Goal: Task Accomplishment & Management: Complete application form

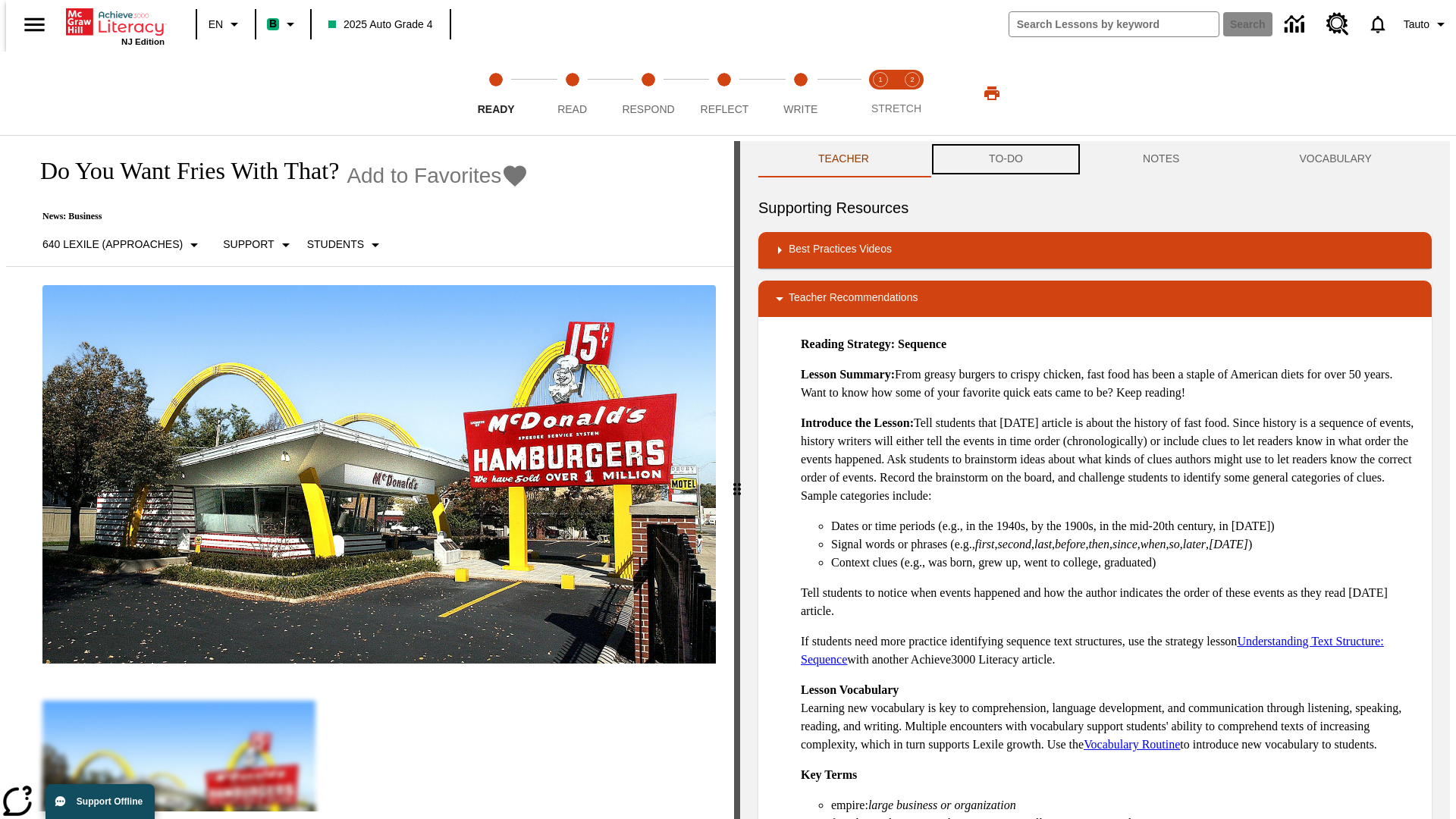
click at [1004, 159] on button "TO-DO" at bounding box center [1005, 159] width 154 height 36
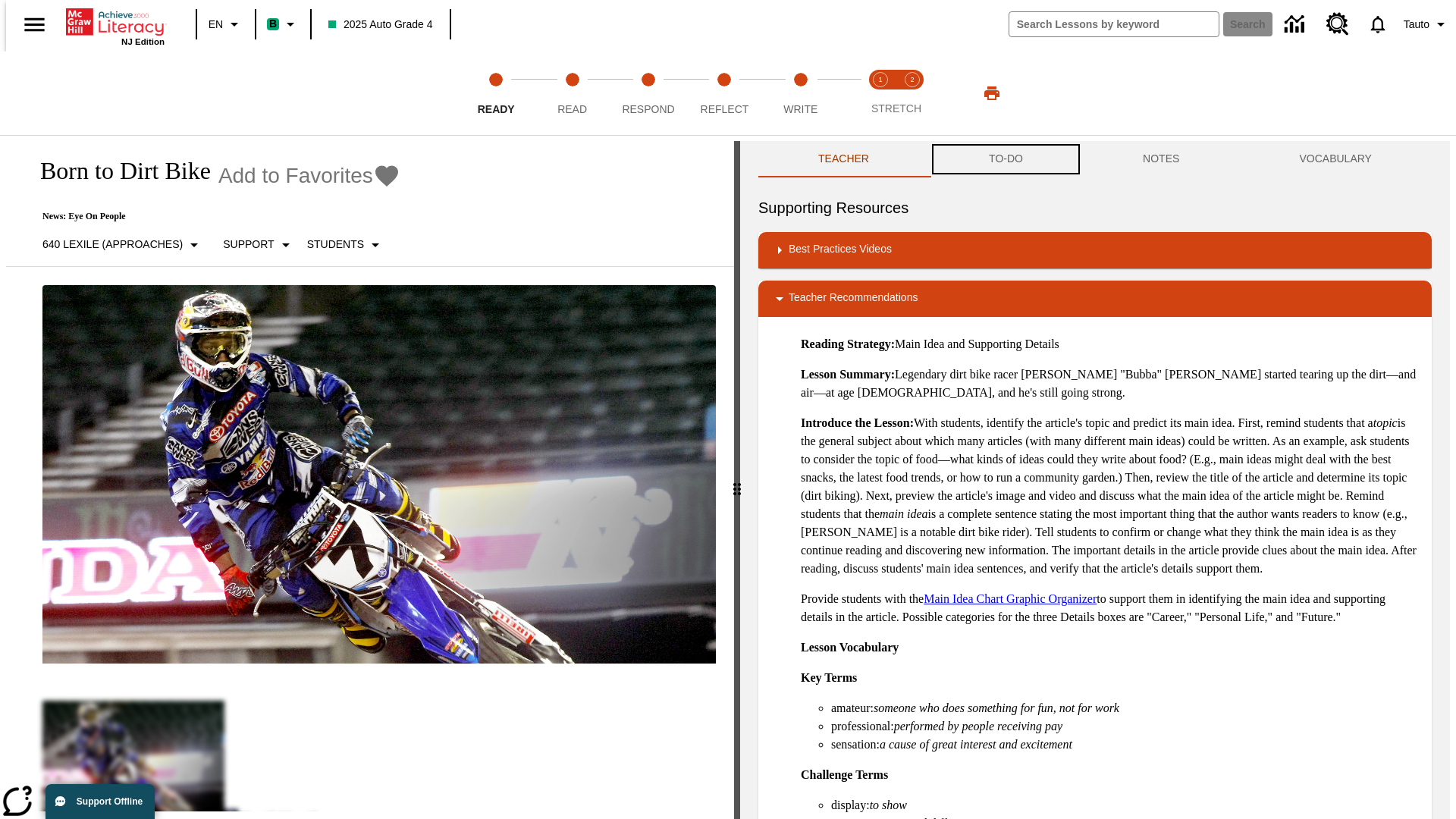
click at [1004, 159] on button "TO-DO" at bounding box center [1005, 159] width 154 height 36
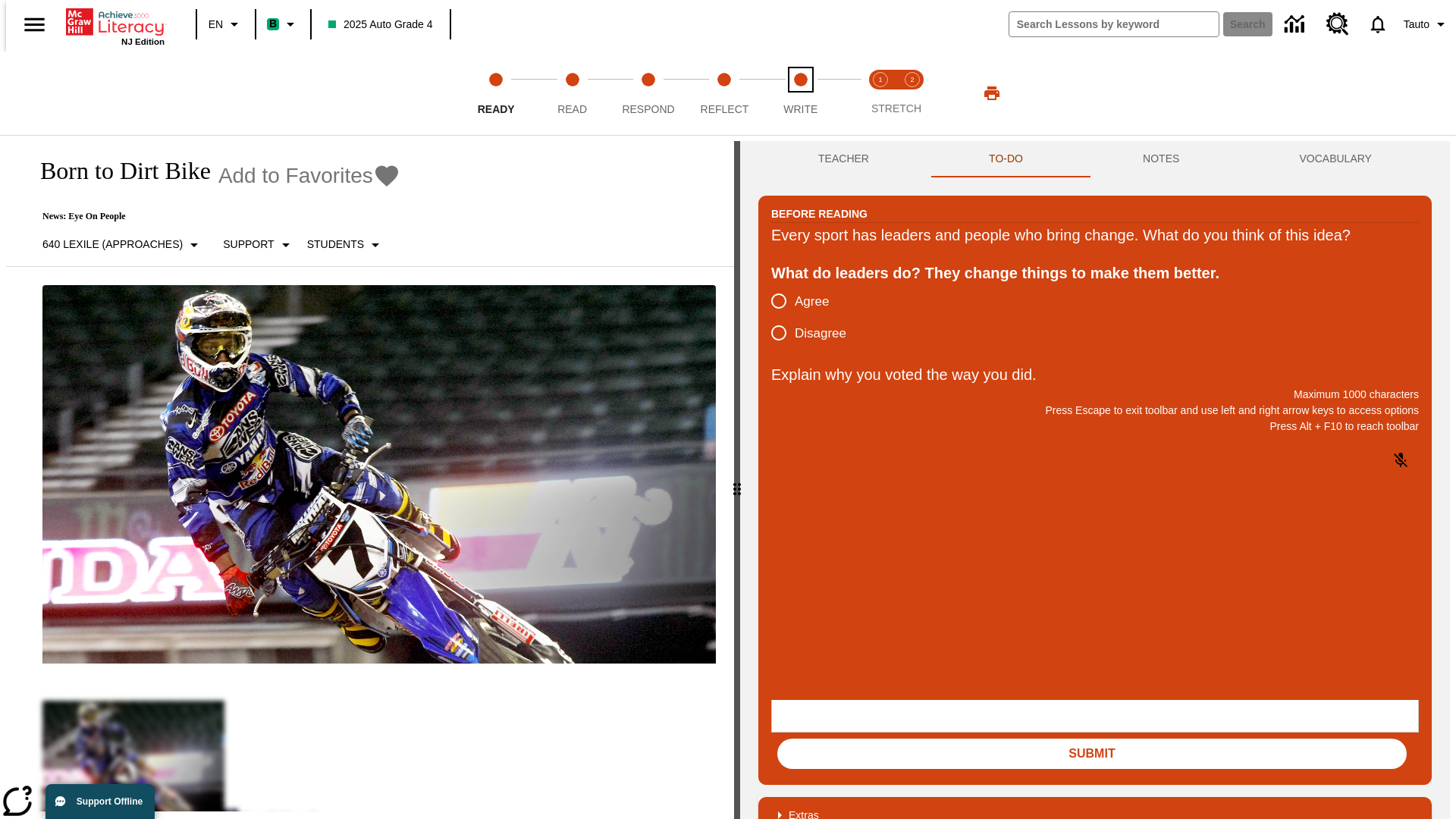
click at [800, 94] on span "Write" at bounding box center [800, 103] width 34 height 27
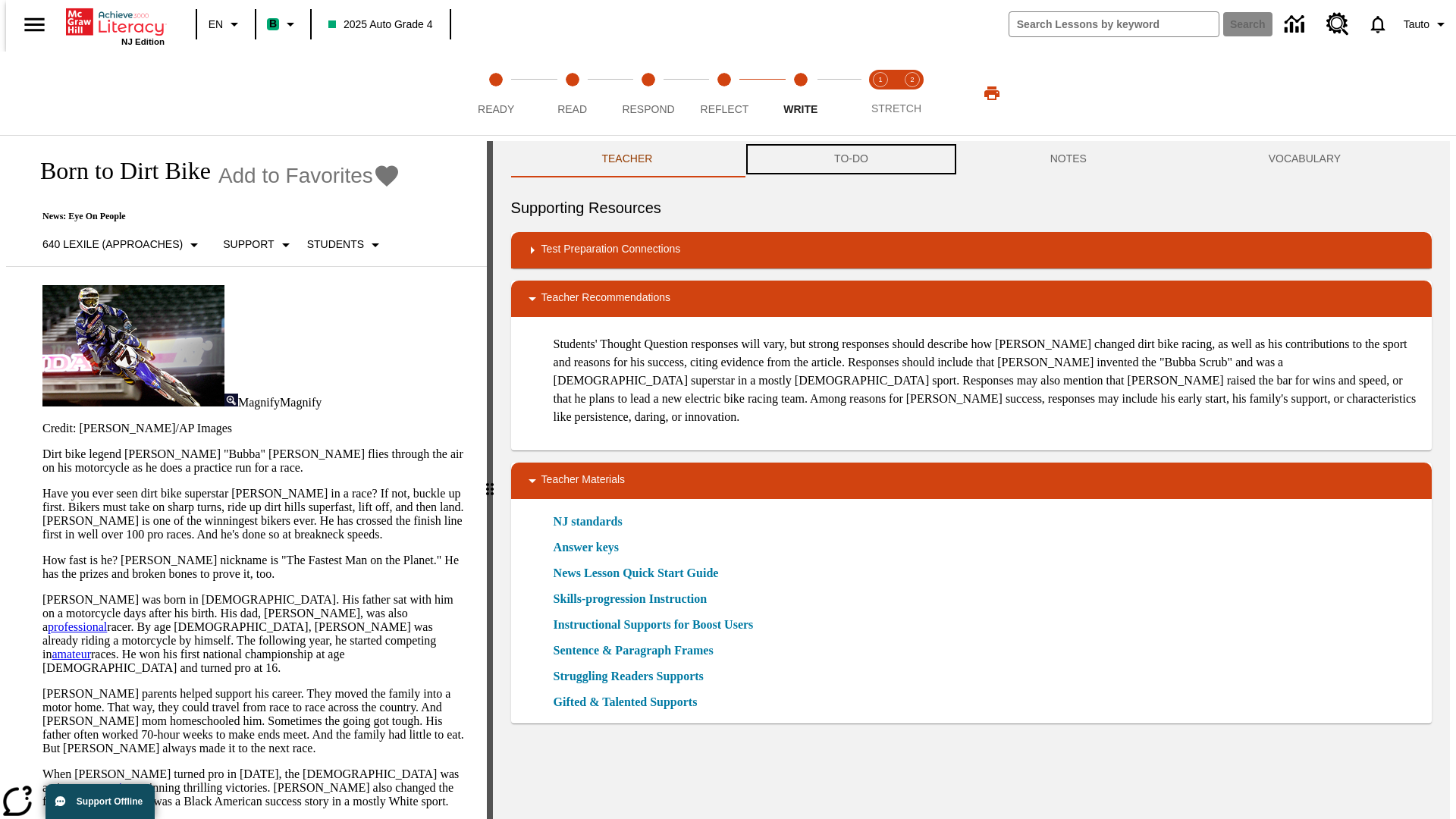
scroll to position [1, 0]
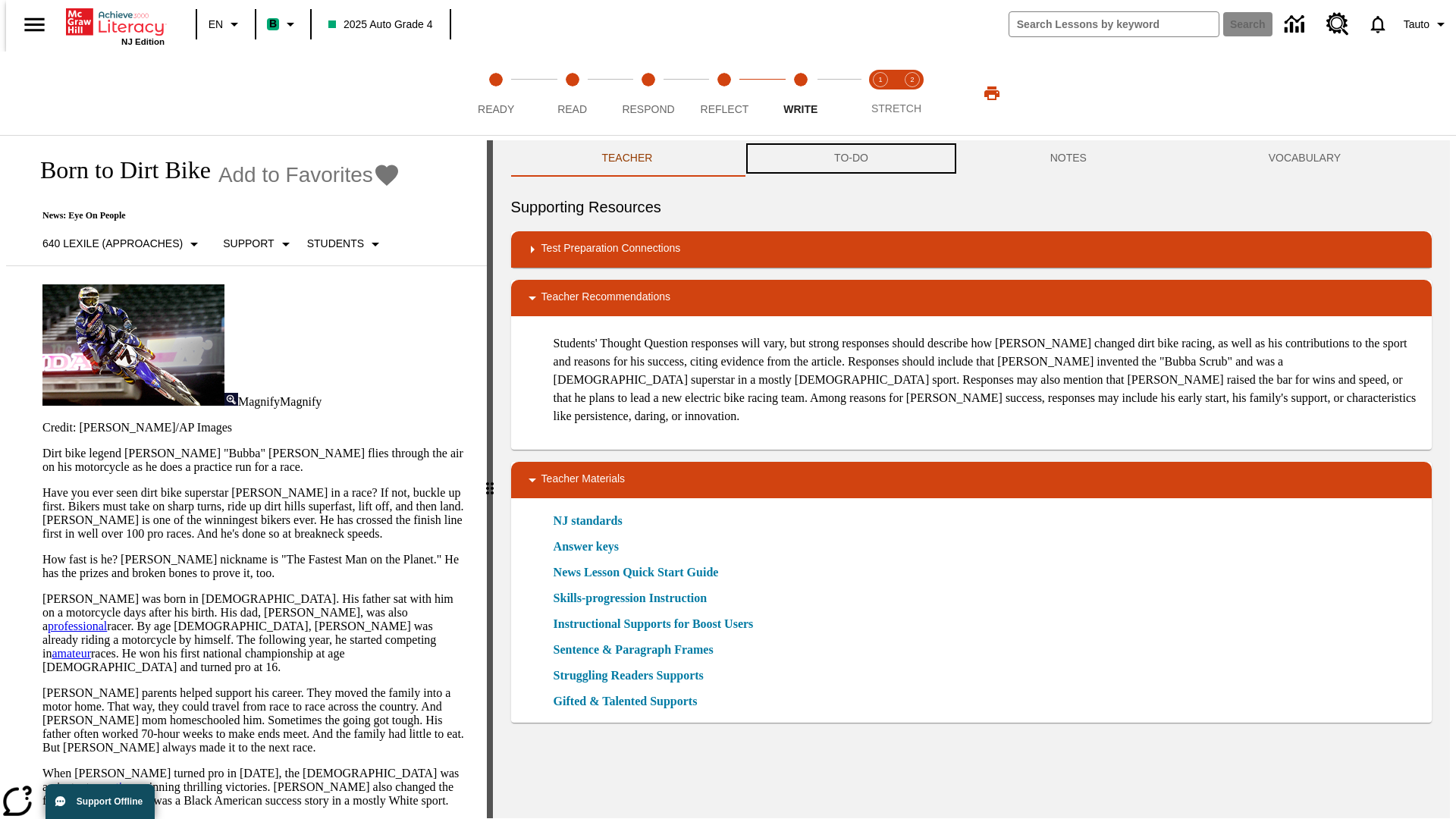
click at [850, 159] on button "TO-DO" at bounding box center [851, 158] width 216 height 36
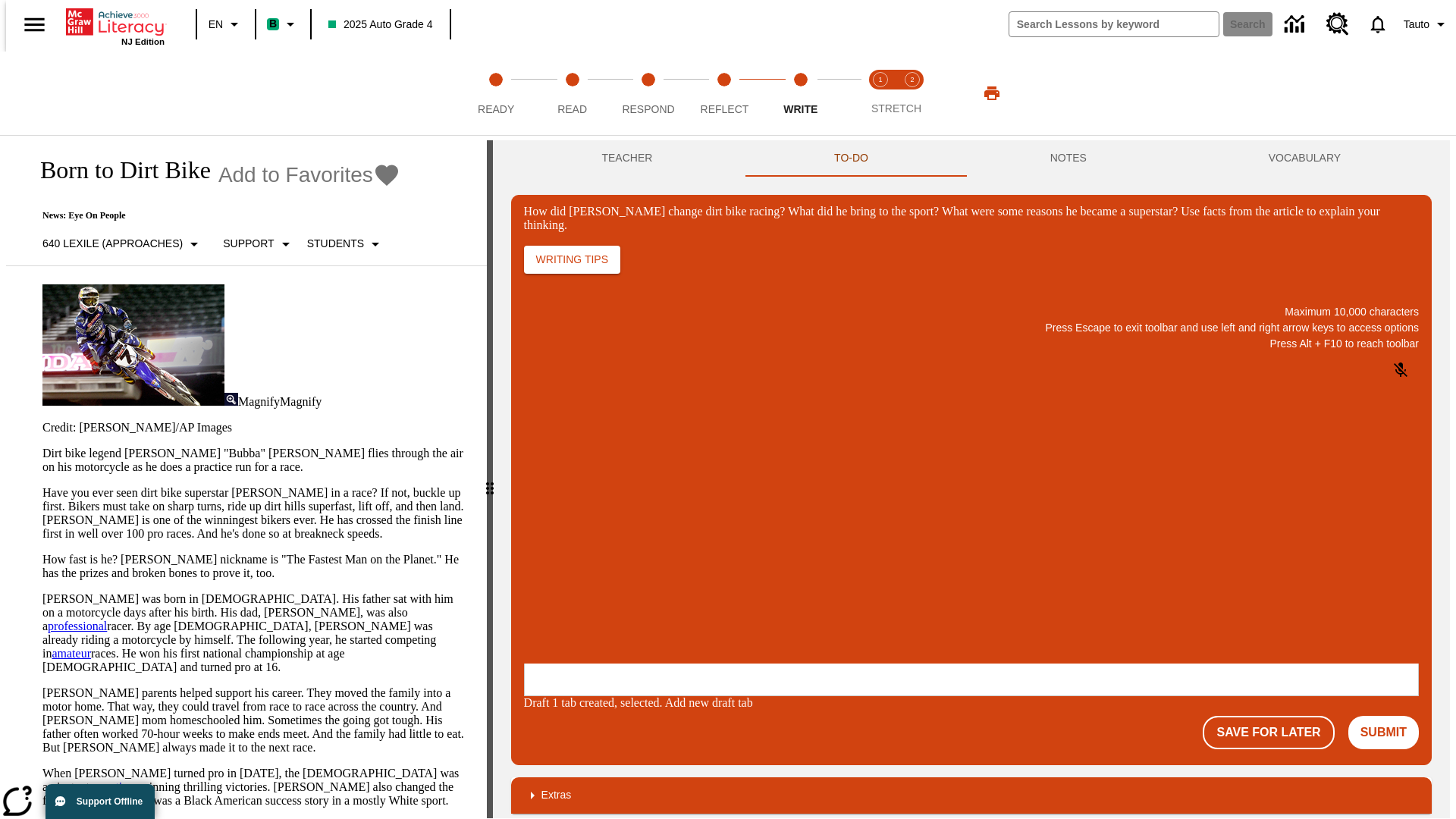
scroll to position [0, 0]
click at [1277, 716] on button "Save For Later" at bounding box center [1268, 732] width 131 height 33
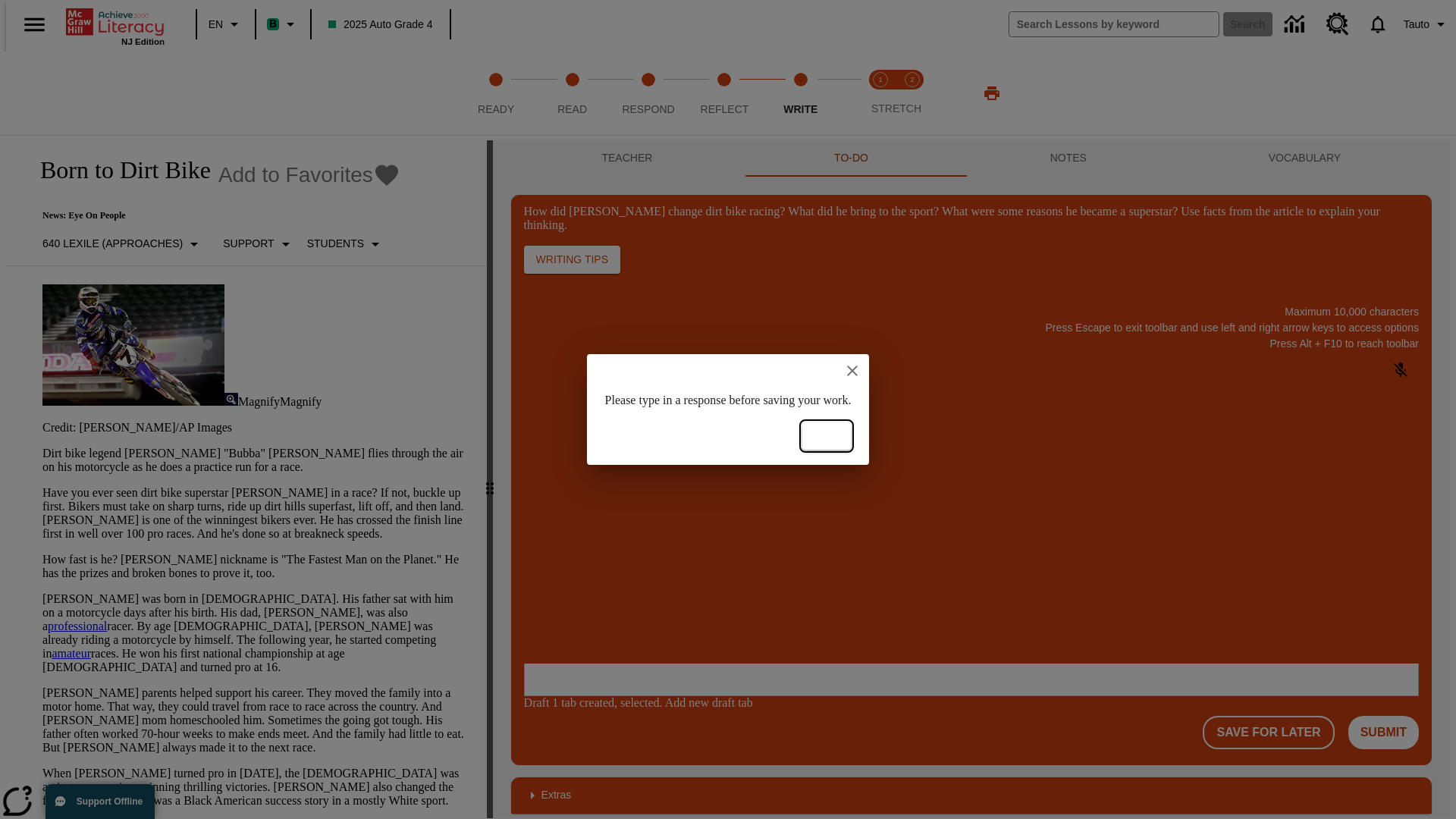
click at [851, 436] on button "Ok" at bounding box center [826, 436] width 49 height 28
click at [745, 566] on p "How did Stewart change dirt bike racing? What did he bring to the sport? What w…" at bounding box center [636, 565] width 215 height 14
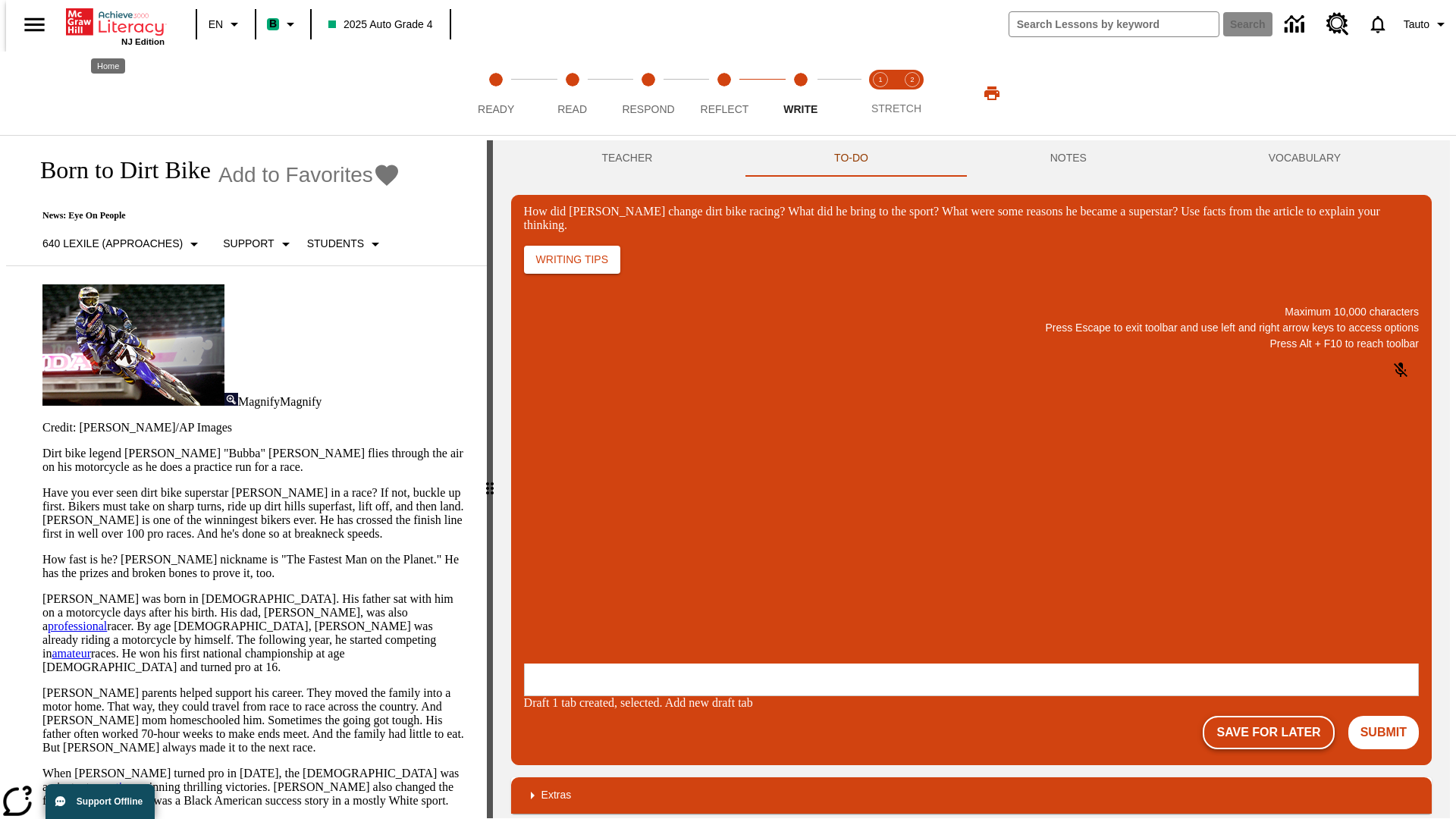
click at [1277, 716] on button "Save For Later" at bounding box center [1268, 732] width 131 height 33
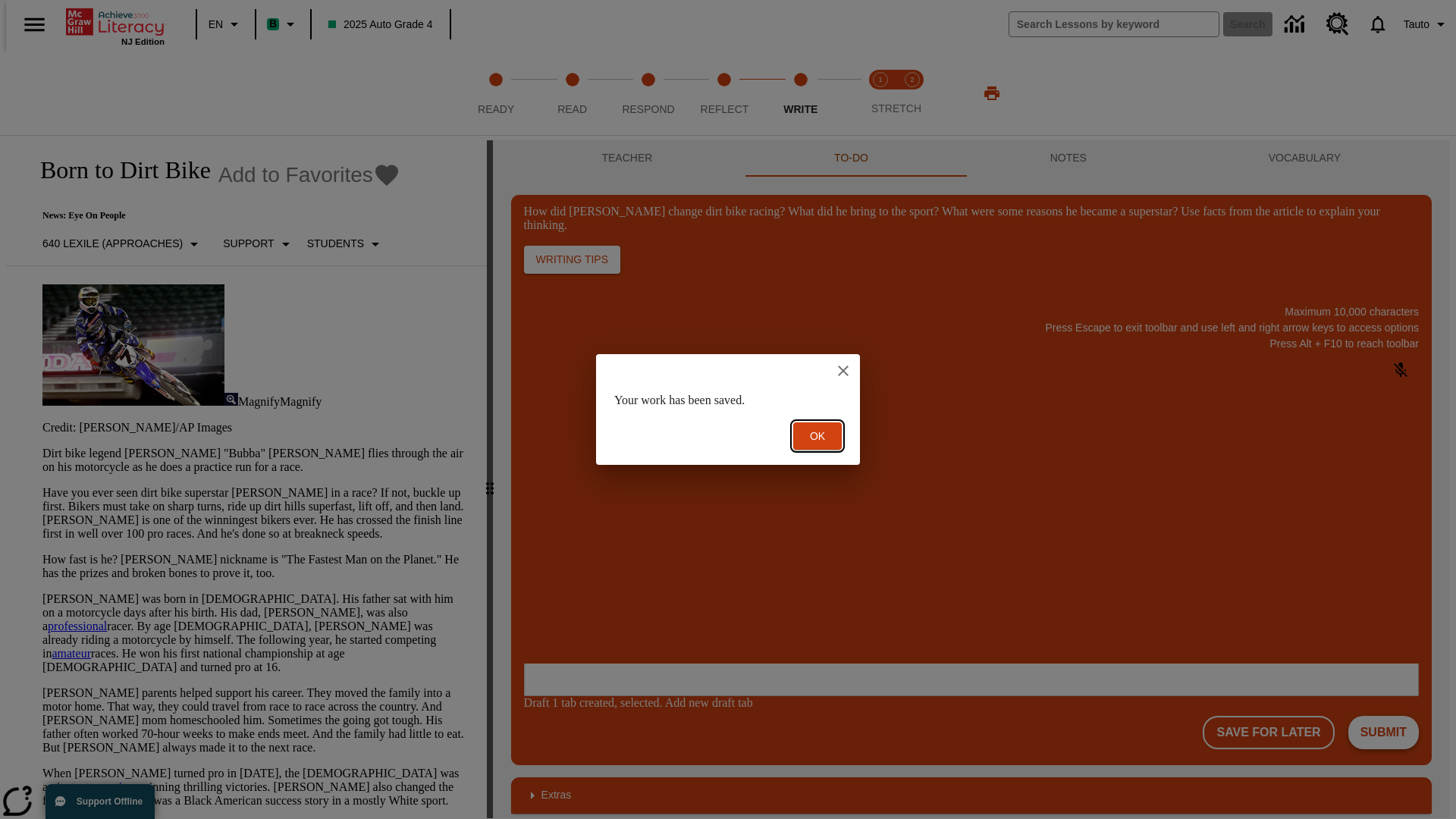
click at [817, 436] on button "Ok" at bounding box center [817, 436] width 49 height 28
click at [1389, 716] on button "Submit" at bounding box center [1383, 732] width 70 height 33
